Goal: Book appointment/travel/reservation

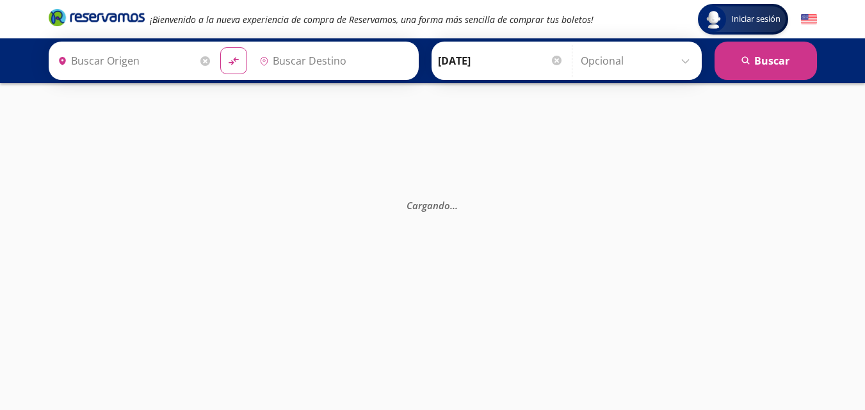
type input "[GEOGRAPHIC_DATA], [GEOGRAPHIC_DATA][PERSON_NAME]"
type input "[GEOGRAPHIC_DATA], [GEOGRAPHIC_DATA]"
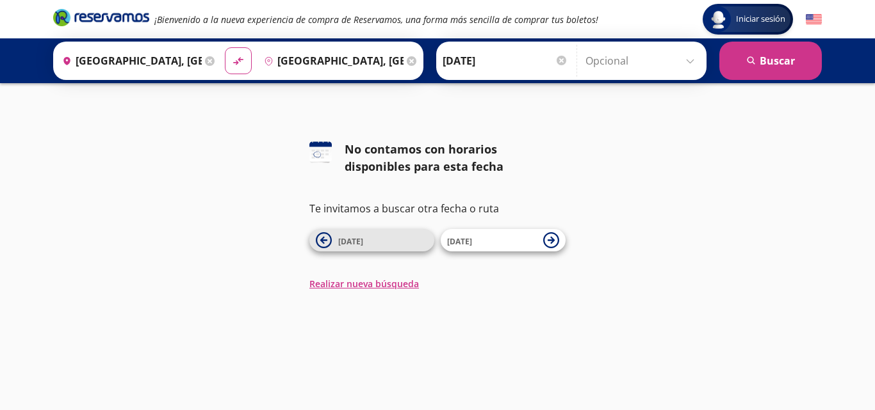
click at [353, 243] on span "[DATE]" at bounding box center [350, 241] width 25 height 11
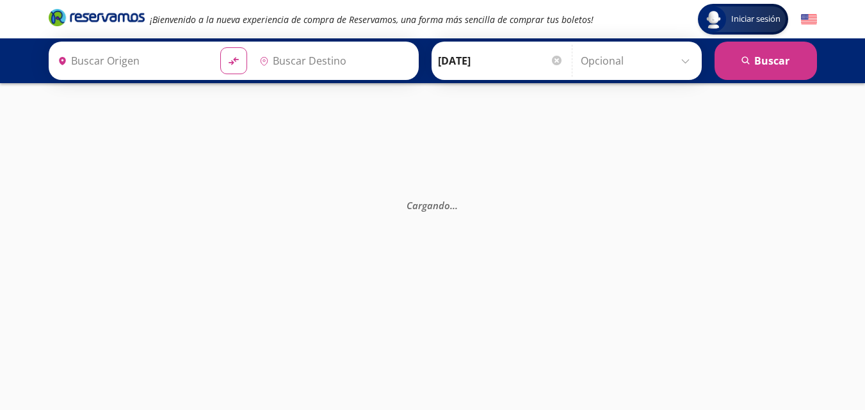
type input "[GEOGRAPHIC_DATA], [GEOGRAPHIC_DATA][PERSON_NAME]"
type input "[GEOGRAPHIC_DATA], [GEOGRAPHIC_DATA]"
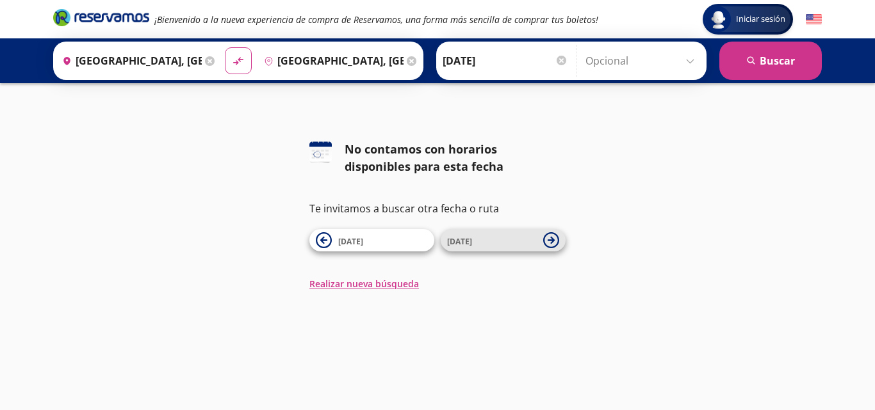
click at [476, 243] on span "[DATE]" at bounding box center [492, 240] width 90 height 15
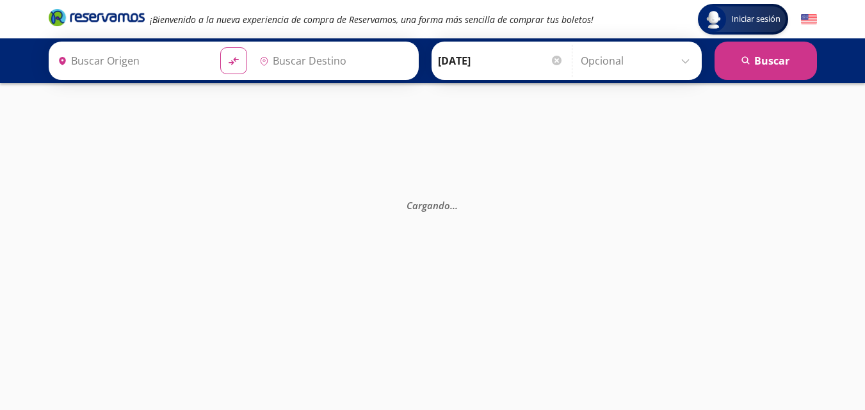
type input "[GEOGRAPHIC_DATA], [GEOGRAPHIC_DATA][PERSON_NAME]"
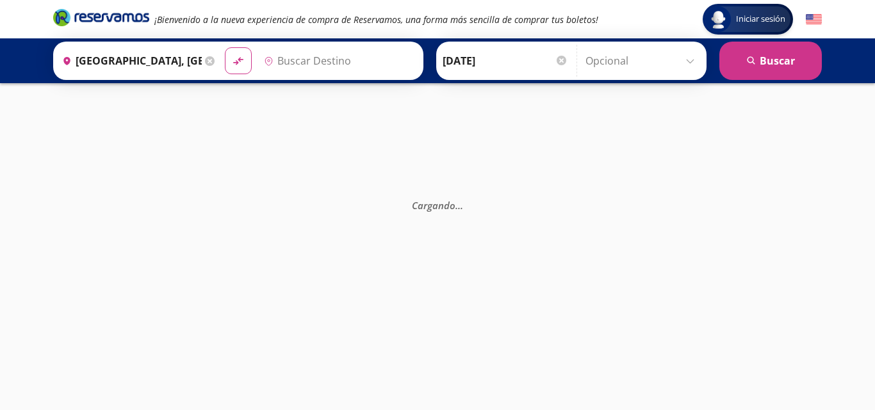
type input "[GEOGRAPHIC_DATA], [GEOGRAPHIC_DATA]"
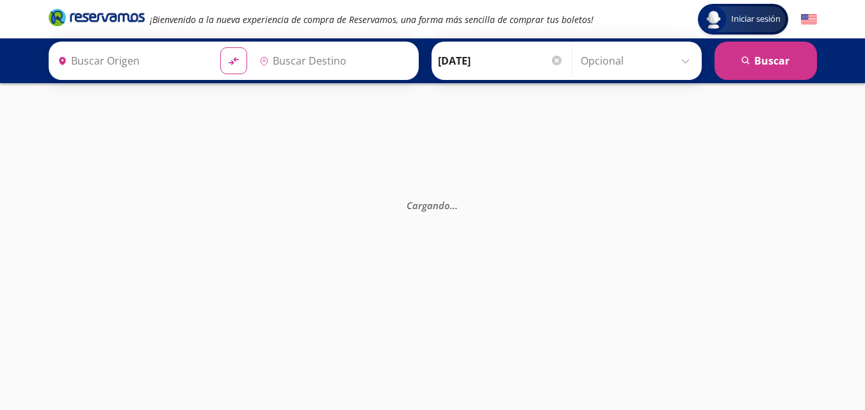
type input "[GEOGRAPHIC_DATA], [GEOGRAPHIC_DATA][PERSON_NAME]"
type input "[GEOGRAPHIC_DATA], [GEOGRAPHIC_DATA]"
type input "[GEOGRAPHIC_DATA], [GEOGRAPHIC_DATA][PERSON_NAME]"
type input "[GEOGRAPHIC_DATA], [GEOGRAPHIC_DATA]"
